Goal: Participate in discussion: Engage in conversation with other users on a specific topic

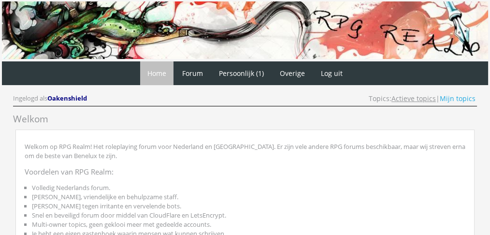
click at [410, 99] on link "Actieve topics" at bounding box center [413, 98] width 44 height 9
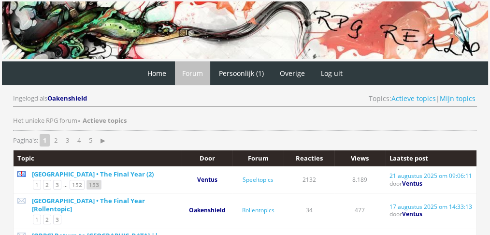
click at [87, 183] on link "153" at bounding box center [94, 185] width 15 height 10
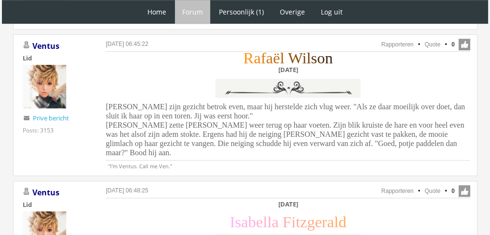
scroll to position [640, 0]
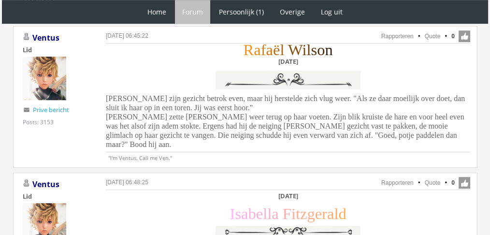
click at [289, 110] on span "Rafaël zijn gezicht betrok even, maar hij herstelde zich vlug weer. "Als ze daa…" at bounding box center [285, 121] width 359 height 54
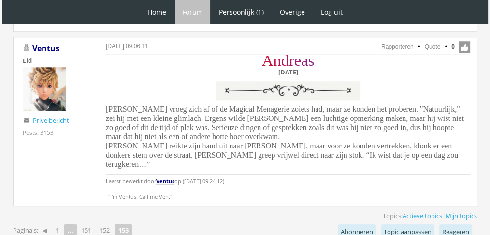
scroll to position [903, 0]
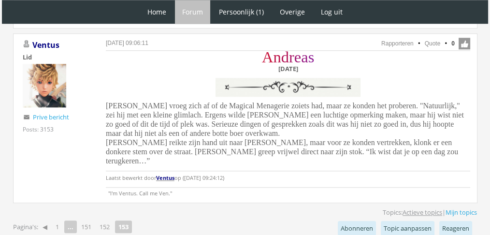
click at [403, 208] on link "Actieve topics" at bounding box center [423, 212] width 40 height 9
